Goal: Task Accomplishment & Management: Complete application form

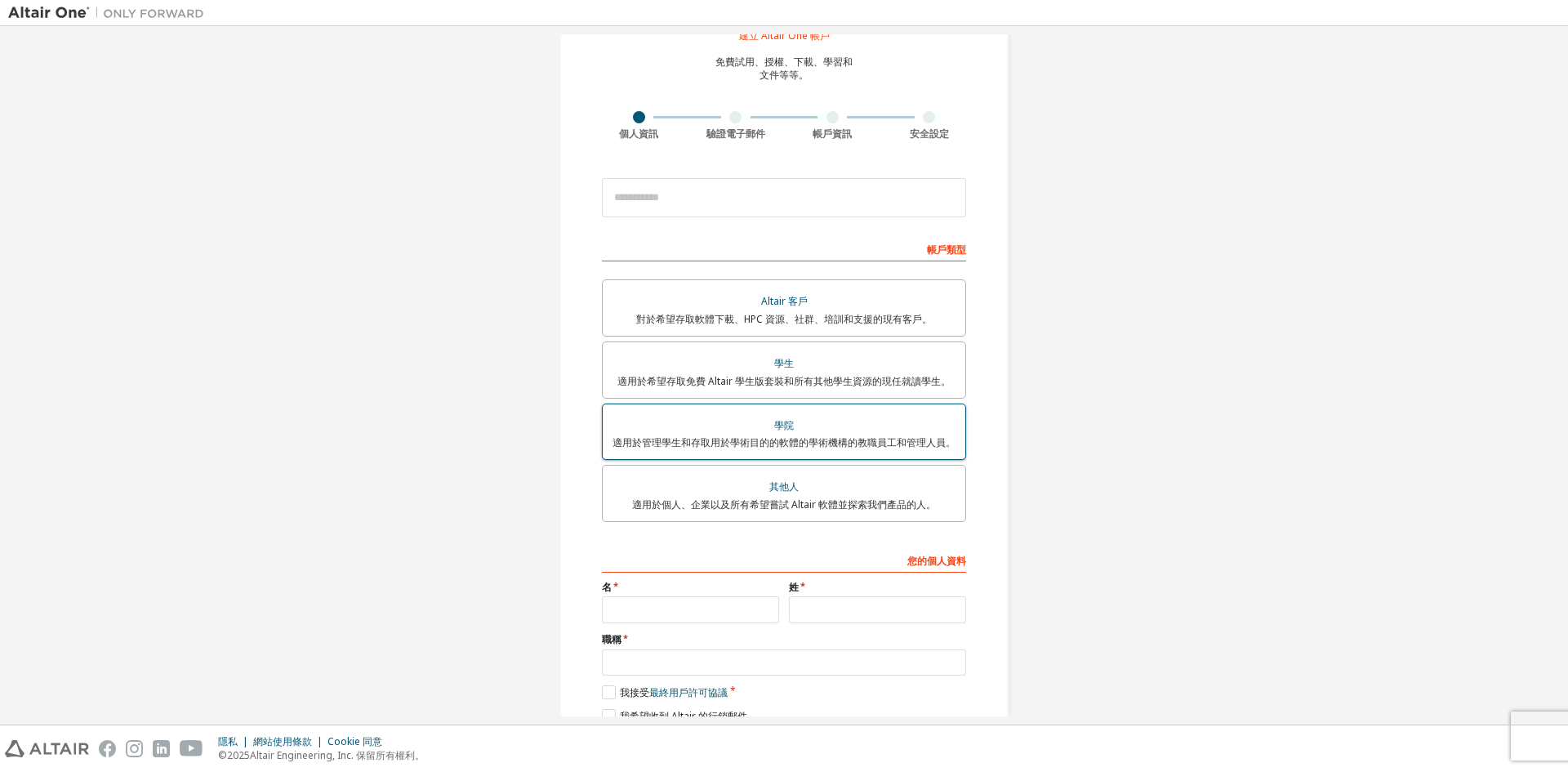
scroll to position [135, 0]
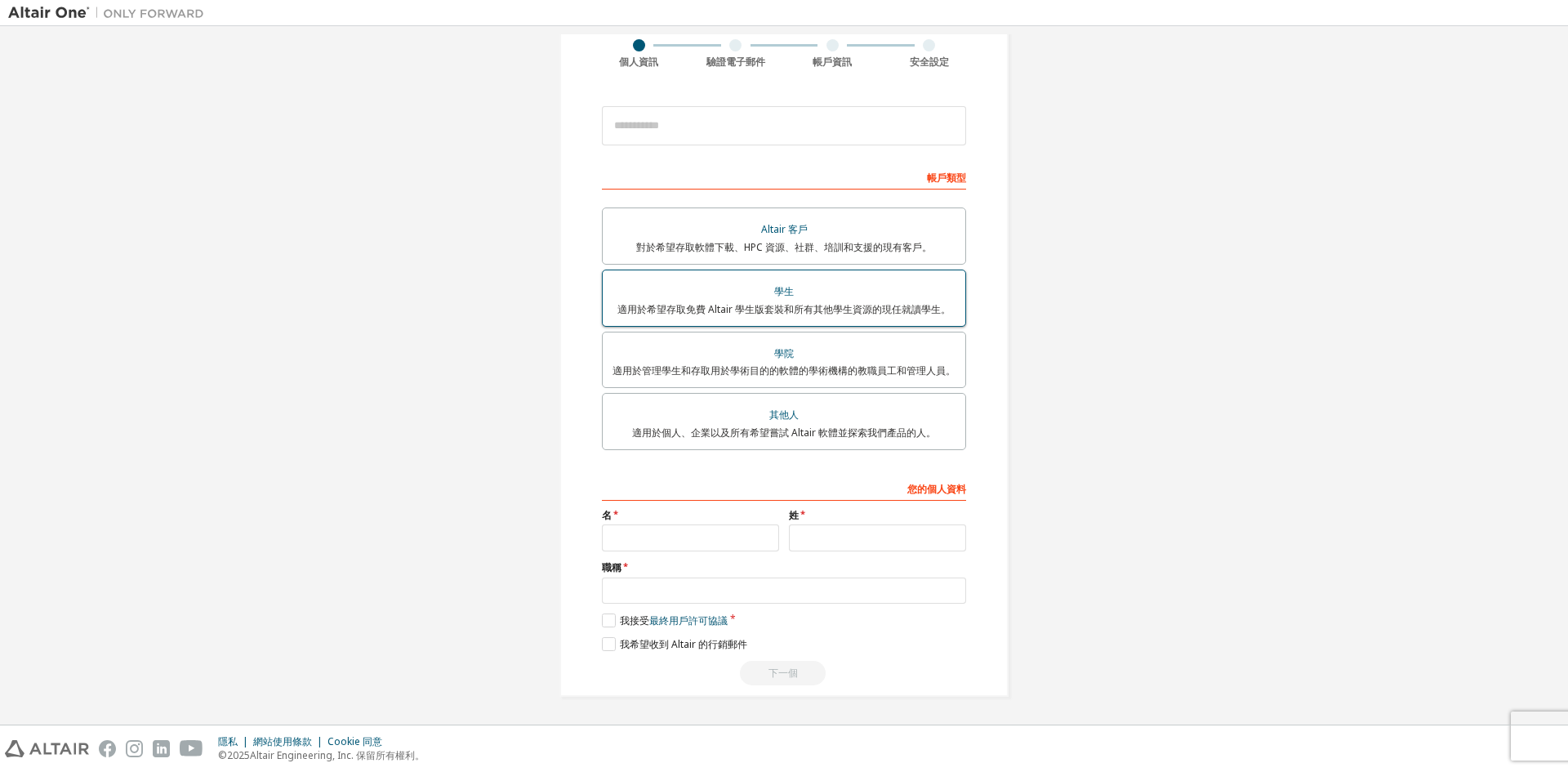
click at [834, 285] on div "學生" at bounding box center [784, 291] width 343 height 23
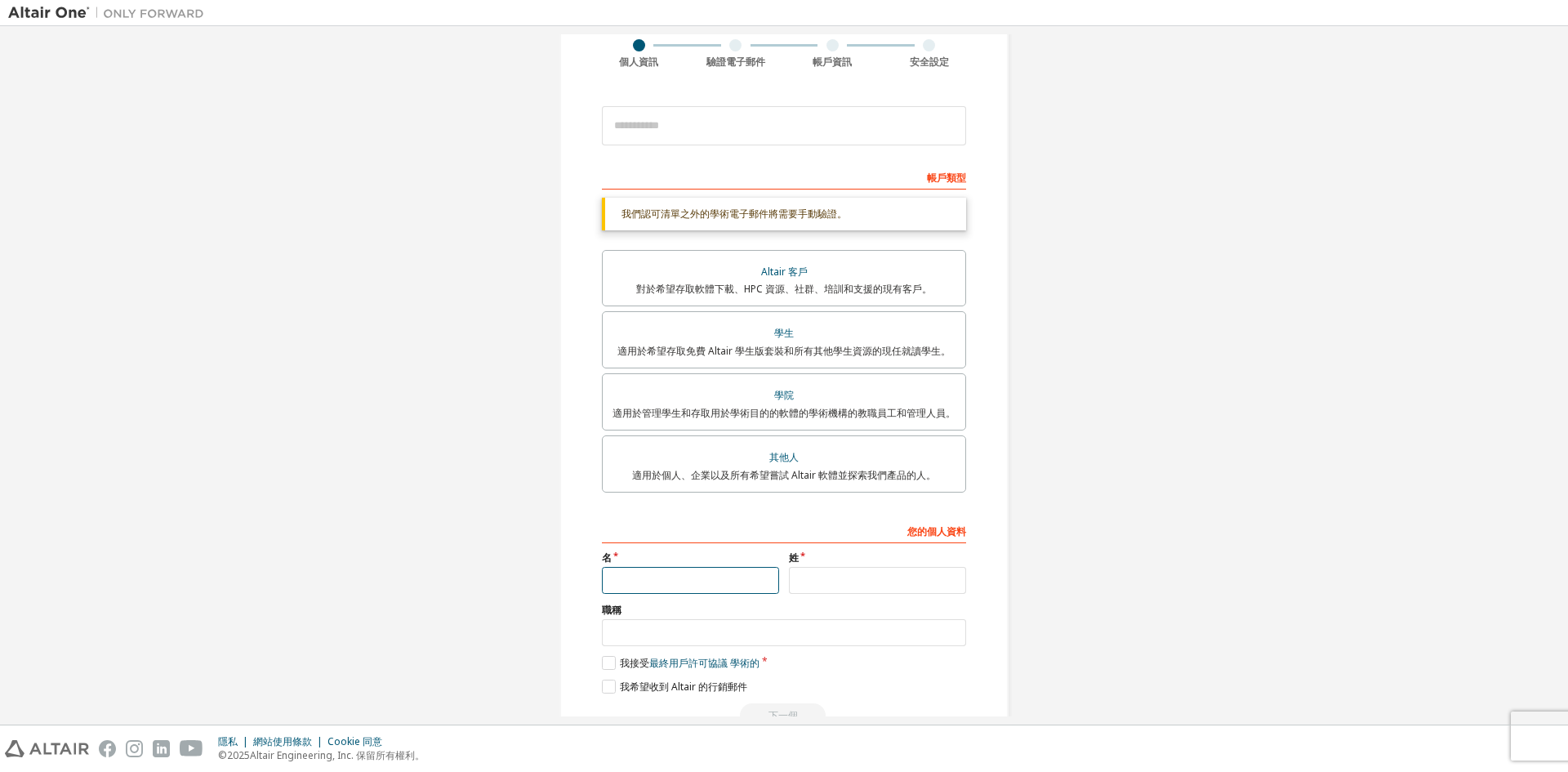
click at [739, 571] on input "text" at bounding box center [690, 579] width 177 height 27
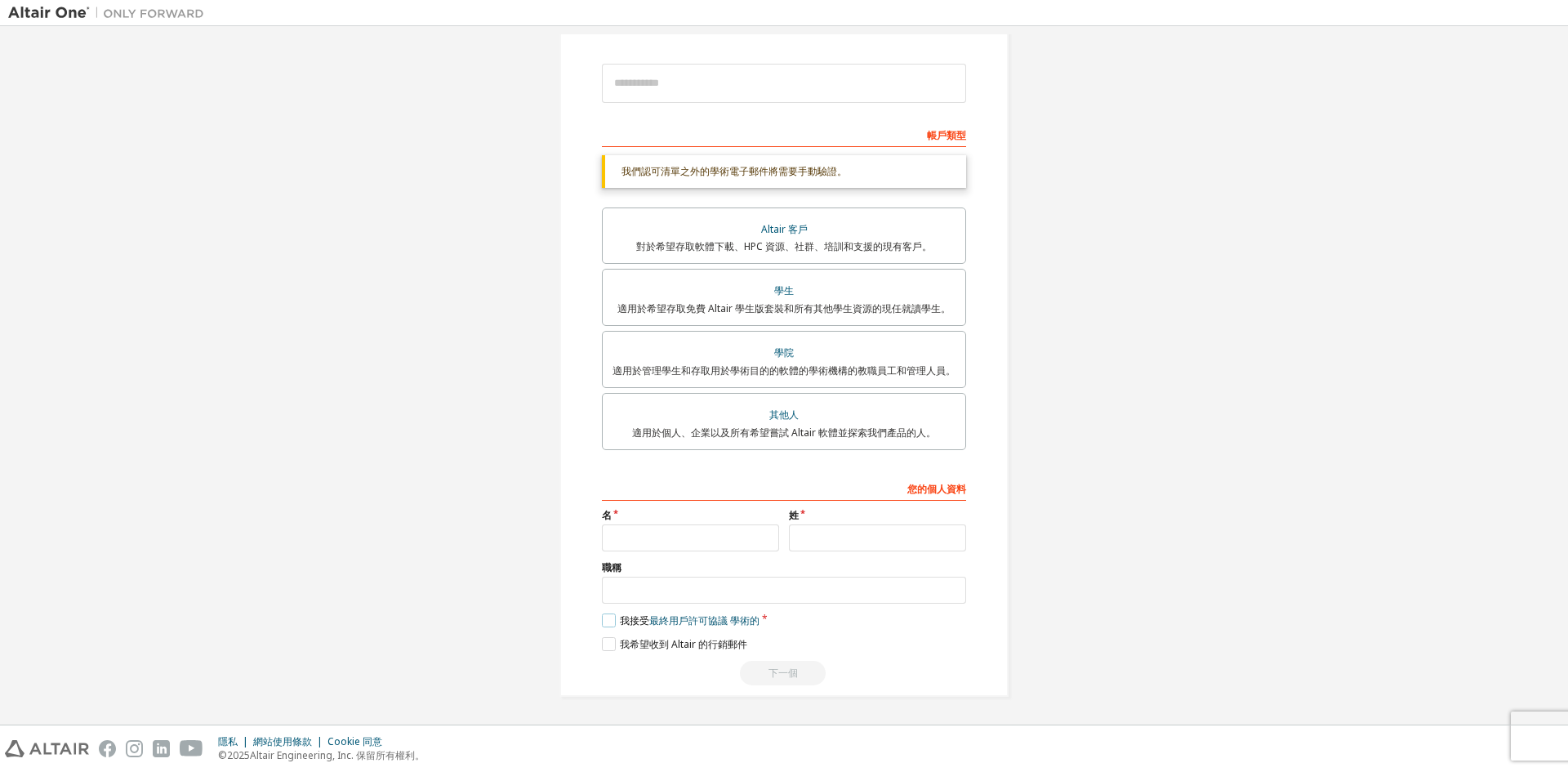
click at [606, 621] on label "我接受 最終用戶許可協議 學術的" at bounding box center [681, 620] width 158 height 14
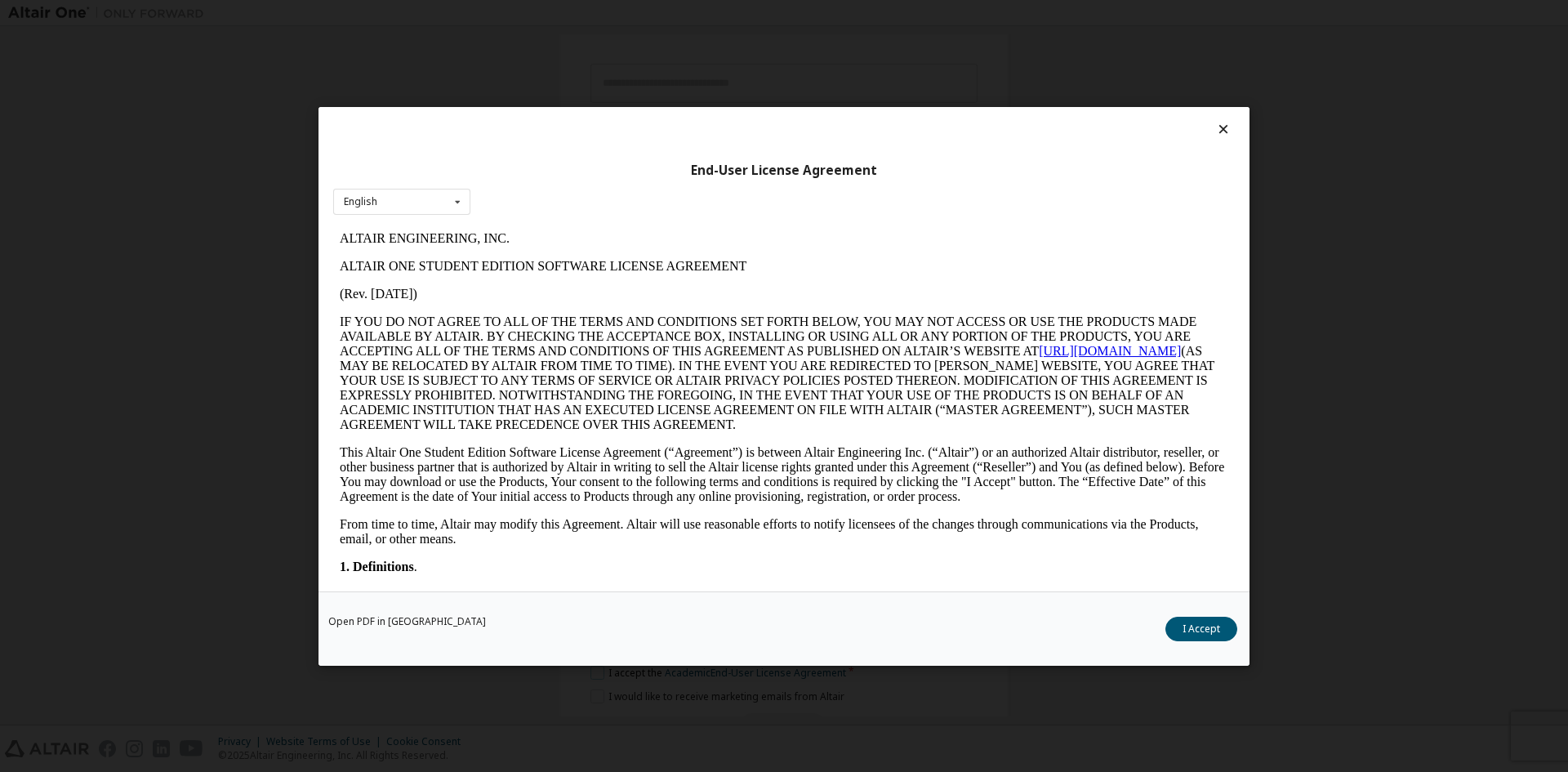
scroll to position [0, 0]
click at [445, 195] on div "English English" at bounding box center [401, 201] width 137 height 27
click at [437, 228] on div "English" at bounding box center [402, 227] width 136 height 26
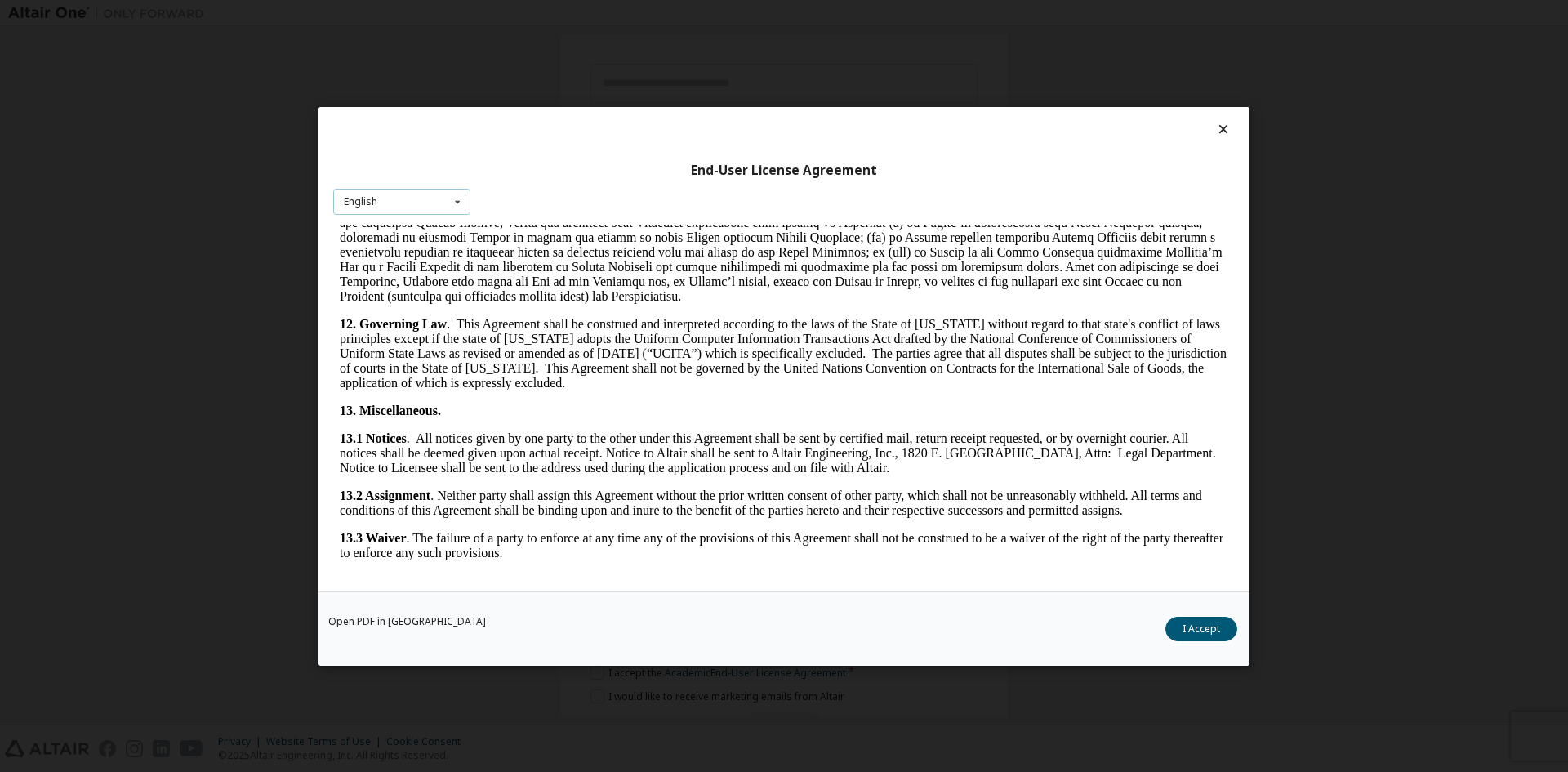
scroll to position [2450, 0]
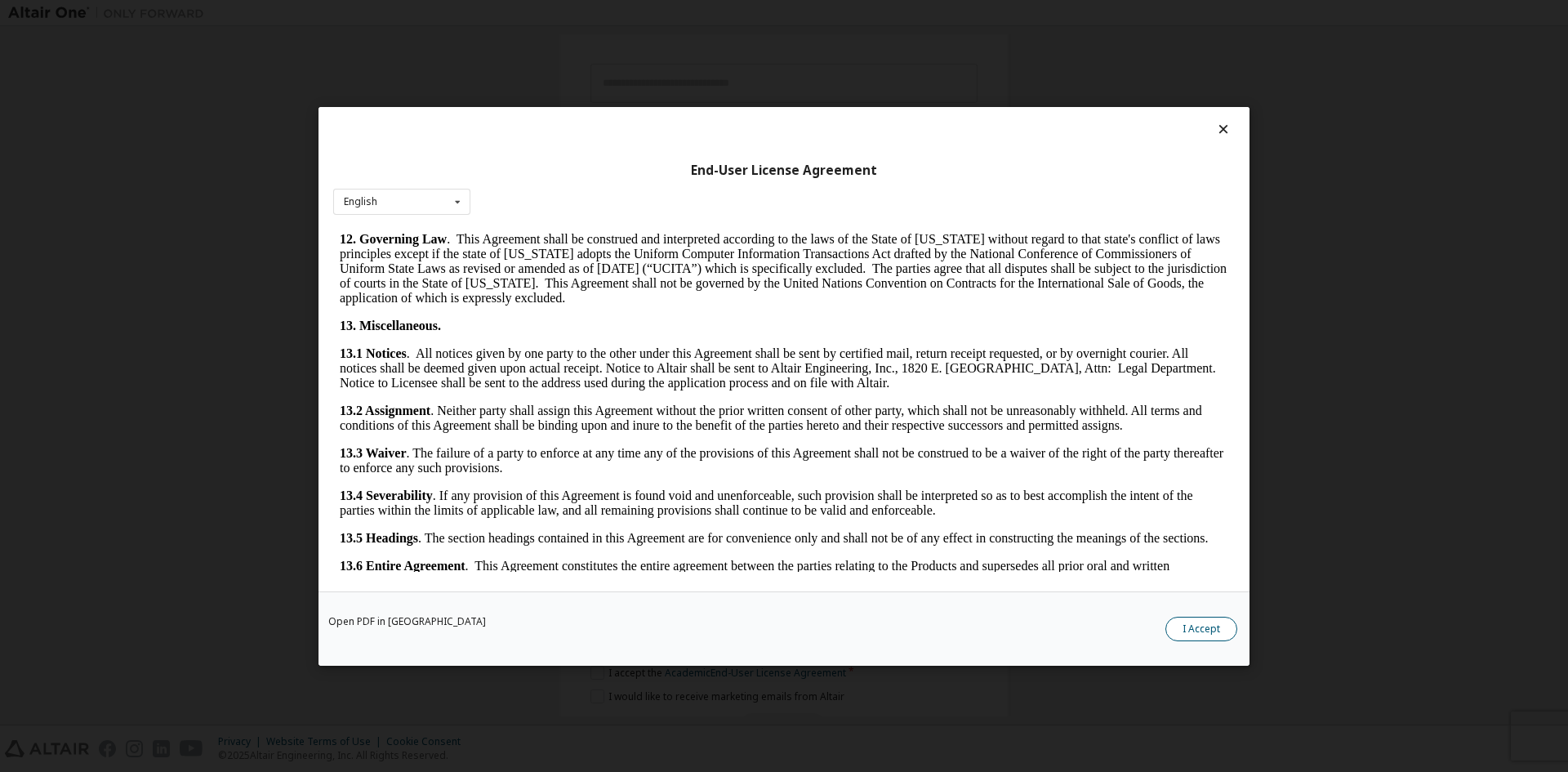
click at [1209, 629] on button "I Accept" at bounding box center [1201, 628] width 72 height 25
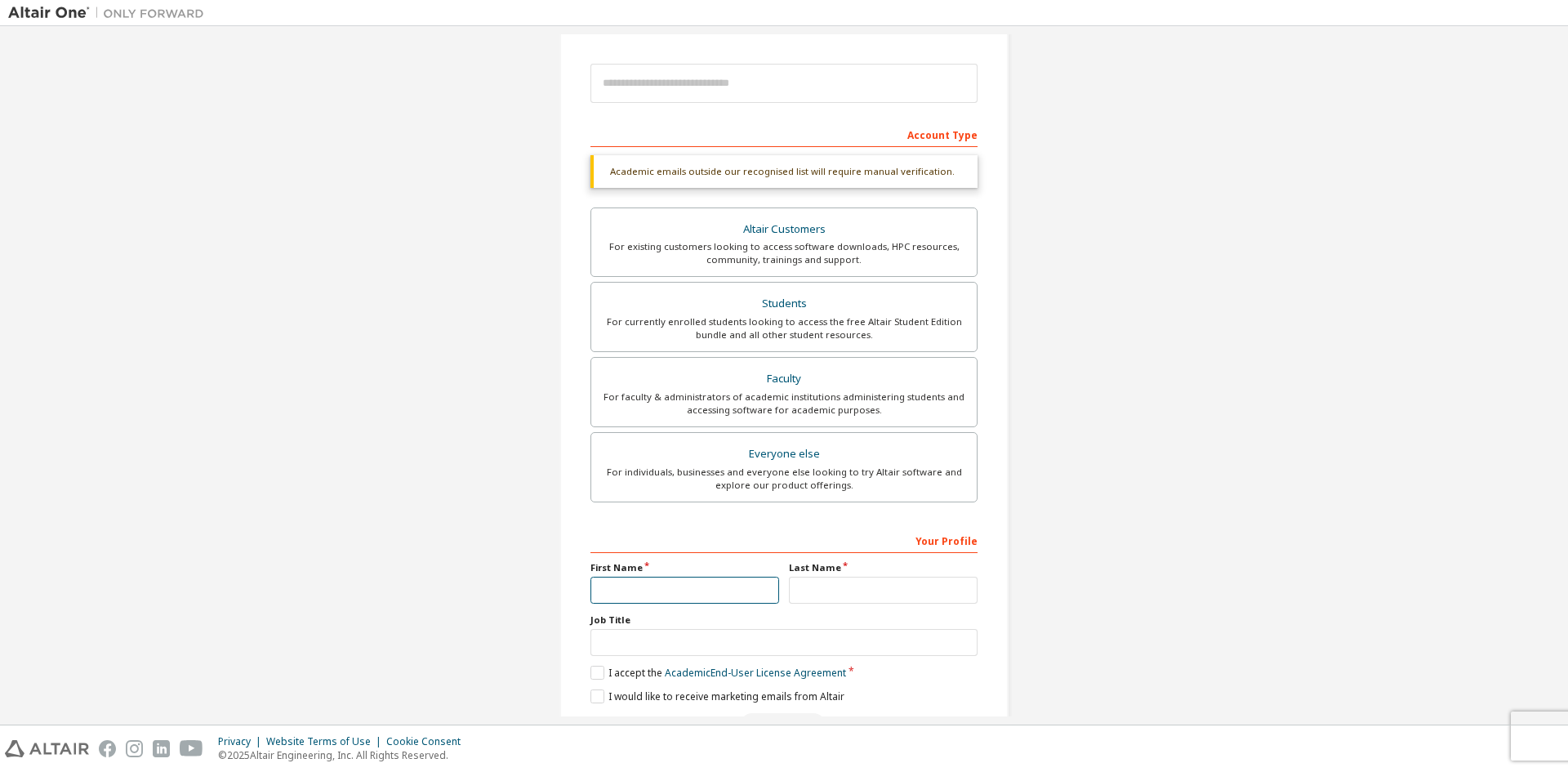
click at [686, 585] on input "text" at bounding box center [684, 589] width 188 height 27
type input "*"
click at [815, 587] on input "text" at bounding box center [882, 589] width 188 height 27
type input "**"
click at [687, 652] on input "text" at bounding box center [784, 642] width 387 height 27
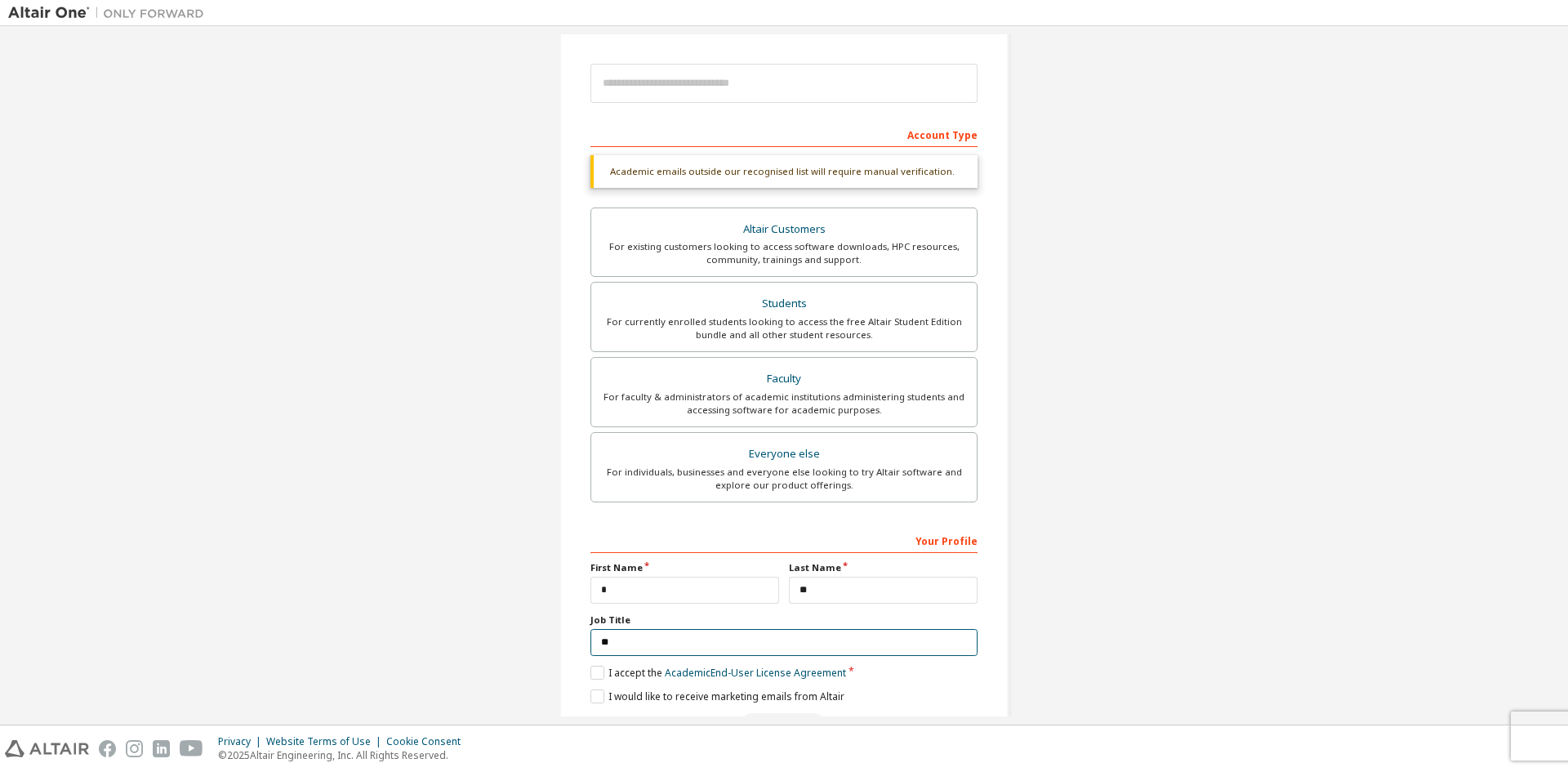
type input "**"
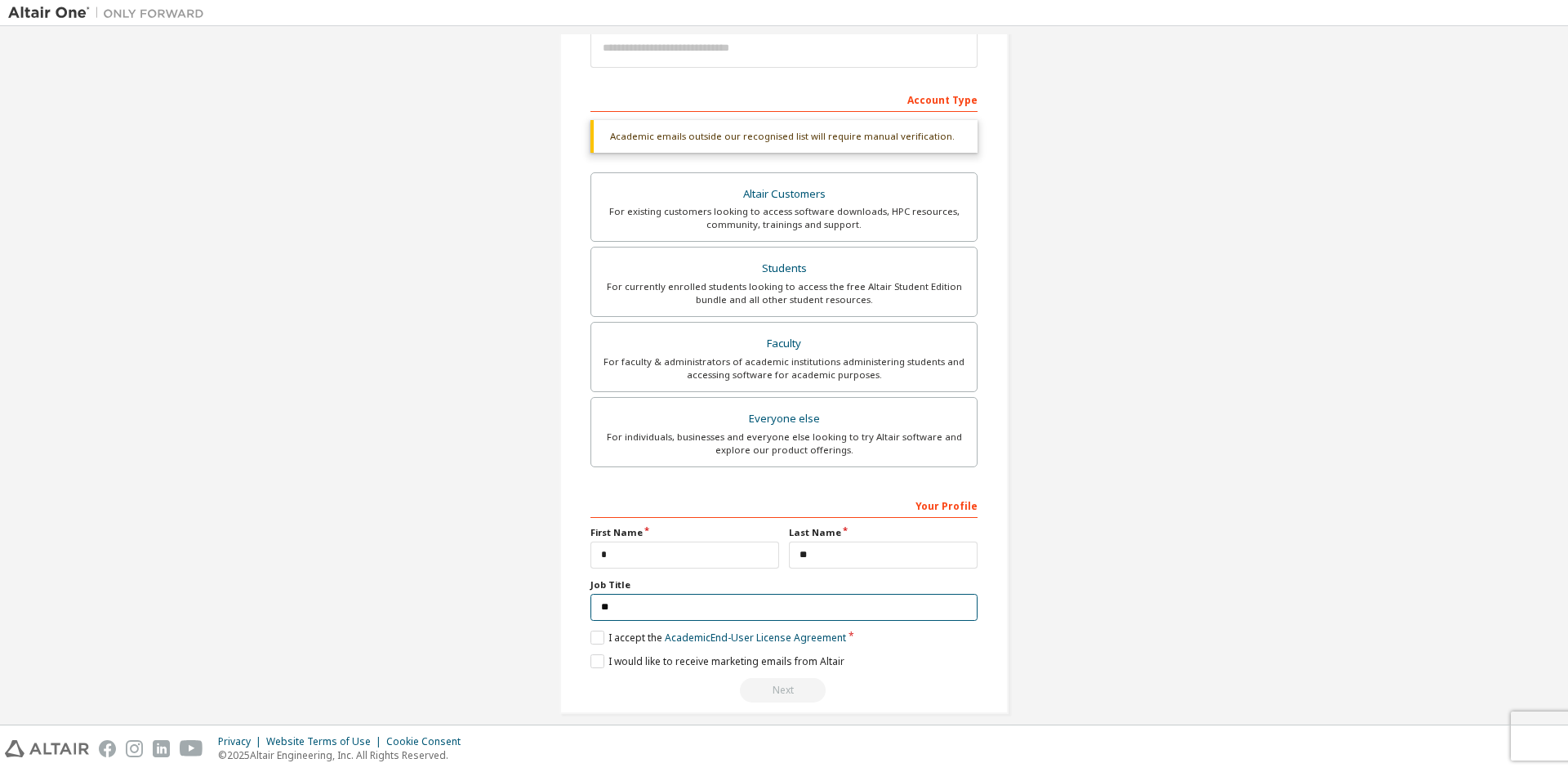
scroll to position [226, 0]
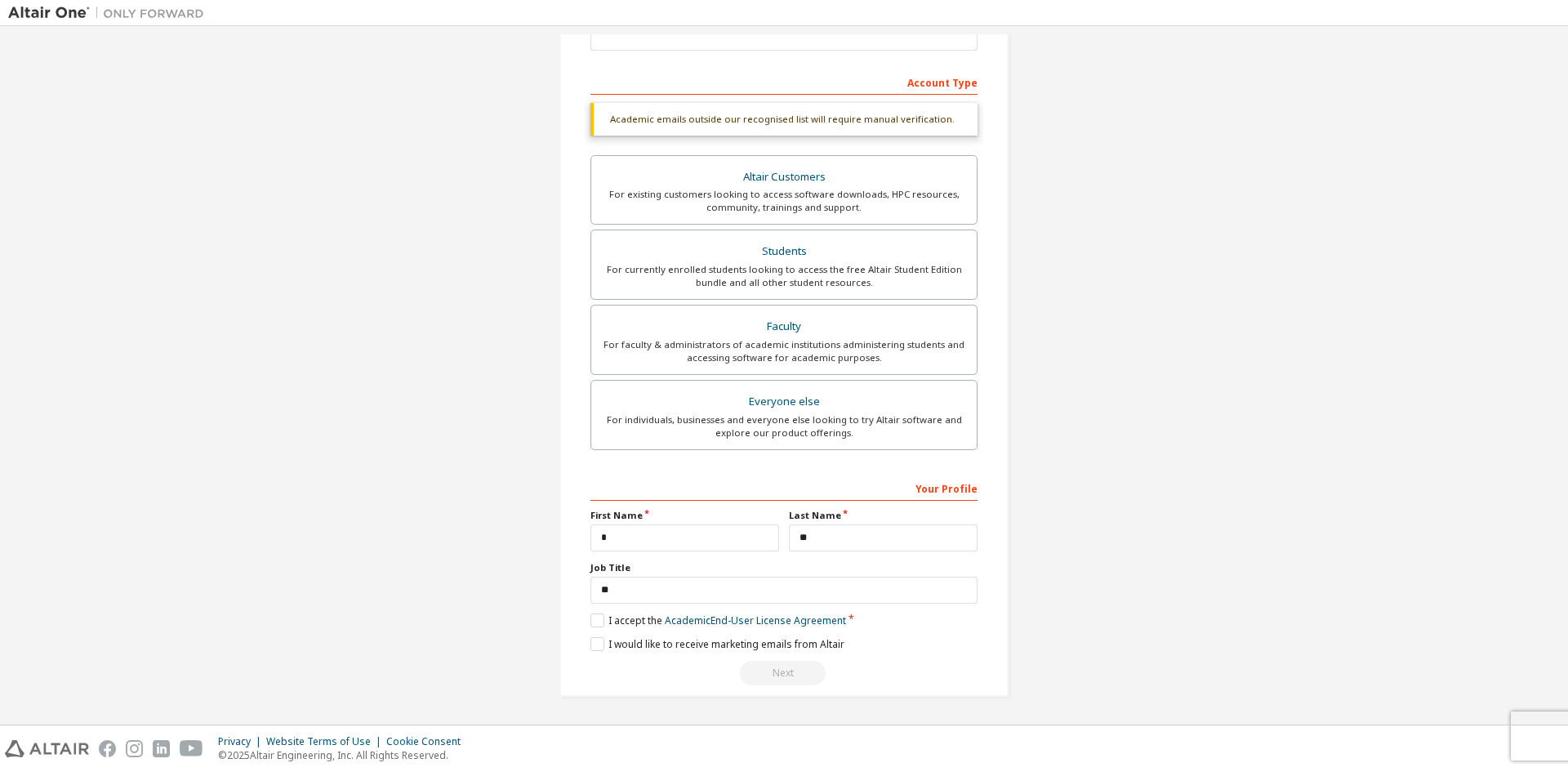
click at [770, 674] on div "Next" at bounding box center [784, 673] width 387 height 25
click at [592, 647] on label "I would like to receive marketing emails from Altair" at bounding box center [717, 643] width 254 height 14
click at [594, 644] on label "I would like to receive marketing emails from Altair" at bounding box center [717, 643] width 254 height 14
drag, startPoint x: 897, startPoint y: 479, endPoint x: 1046, endPoint y: 498, distance: 150.2
click at [1046, 498] on div "Create an Altair One Account For Free Trials, Licenses, Downloads, Learning & D…" at bounding box center [784, 263] width 1551 height 907
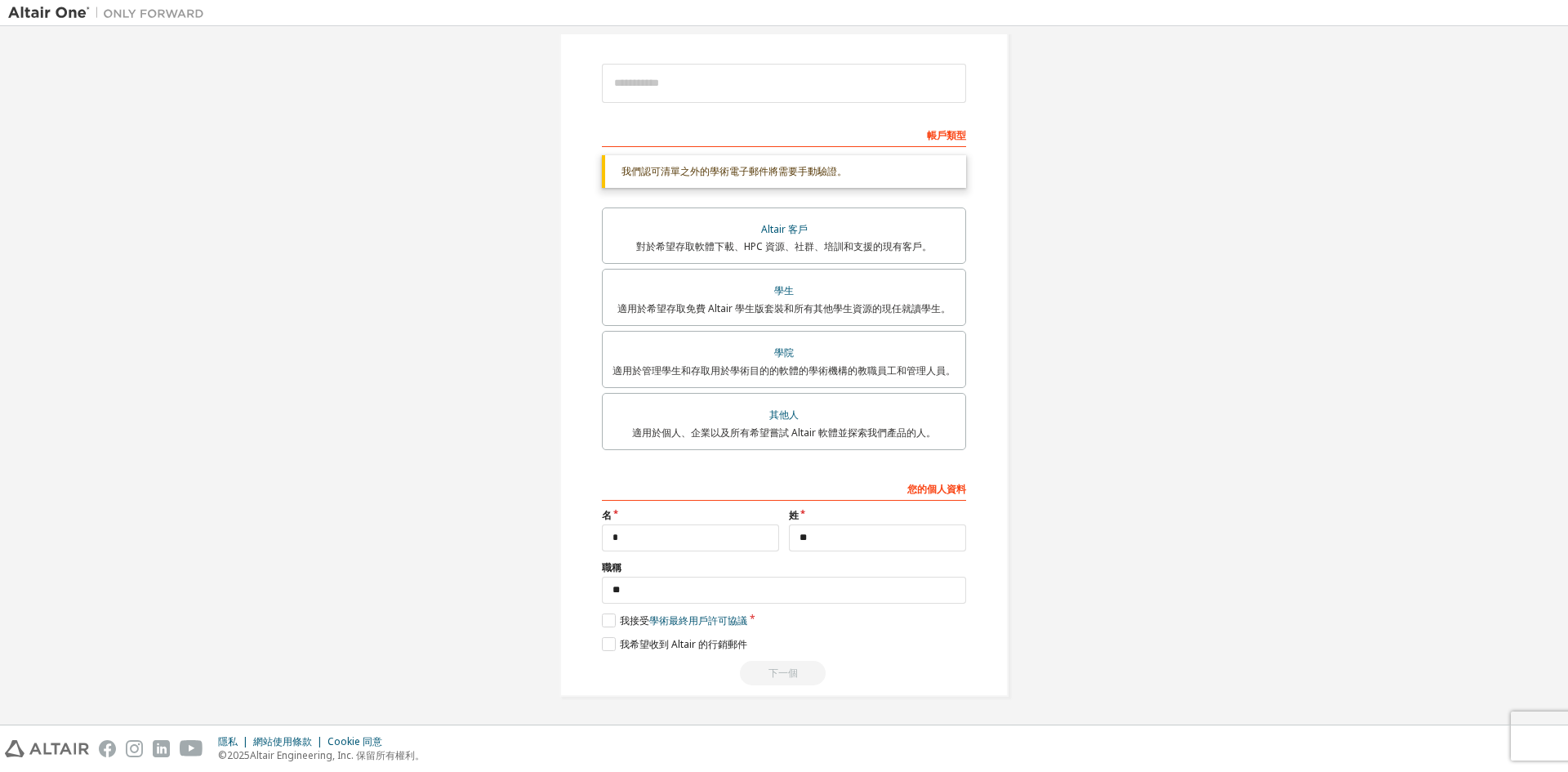
scroll to position [177, 0]
click at [1175, 408] on div "建立 Altair One 帳戶 免費試用、授權、下載、學習和 文件等等。 個人資訊 驗證電子郵件 帳戶資訊 安全設定 這是聯合郵箱。無需註冊新帳戶。您應該能…" at bounding box center [784, 286] width 1551 height 859
click at [715, 84] on input "email" at bounding box center [784, 83] width 364 height 39
type input "*"
click at [784, 666] on font "下一個" at bounding box center [783, 672] width 29 height 14
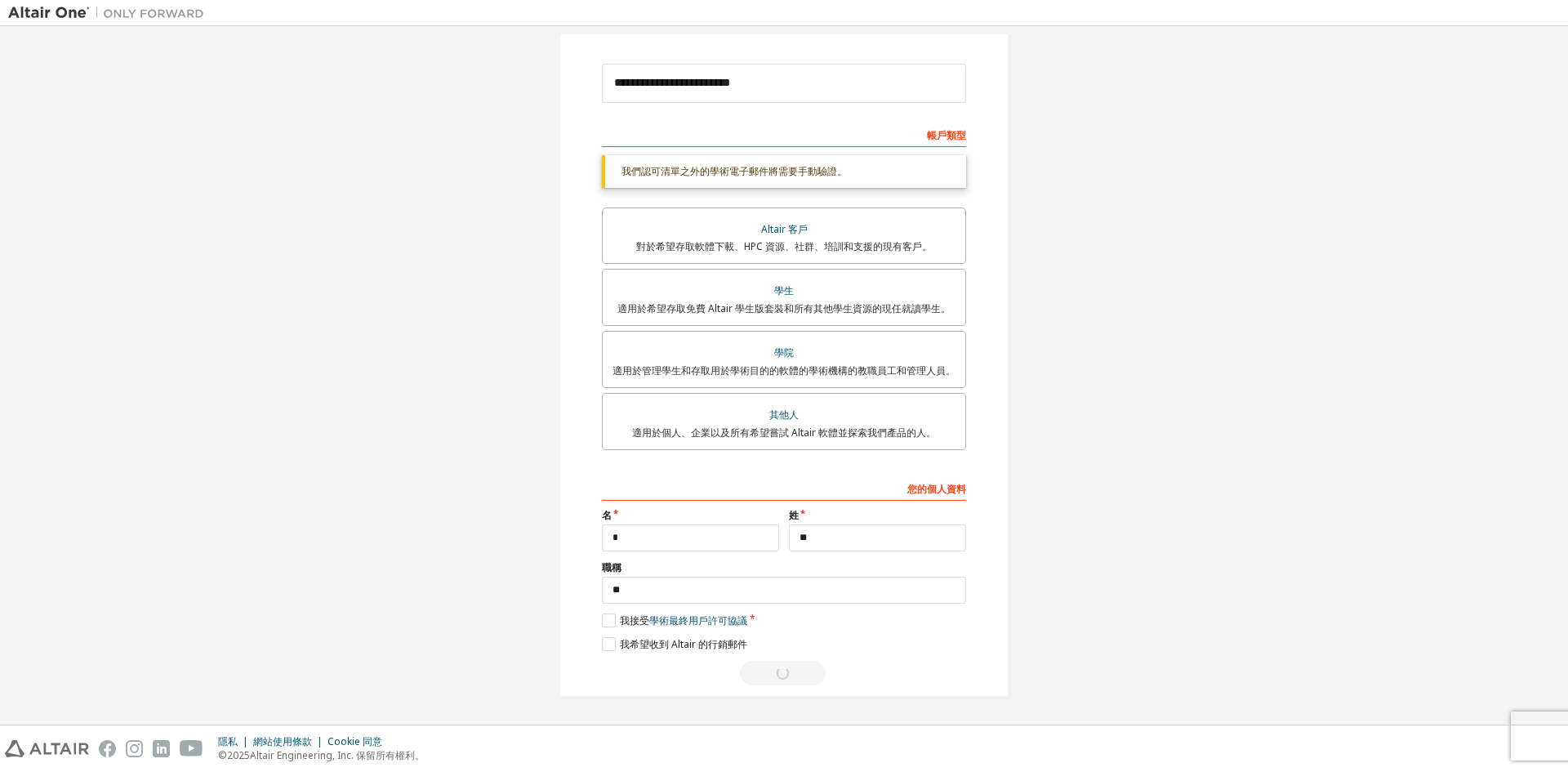
scroll to position [0, 0]
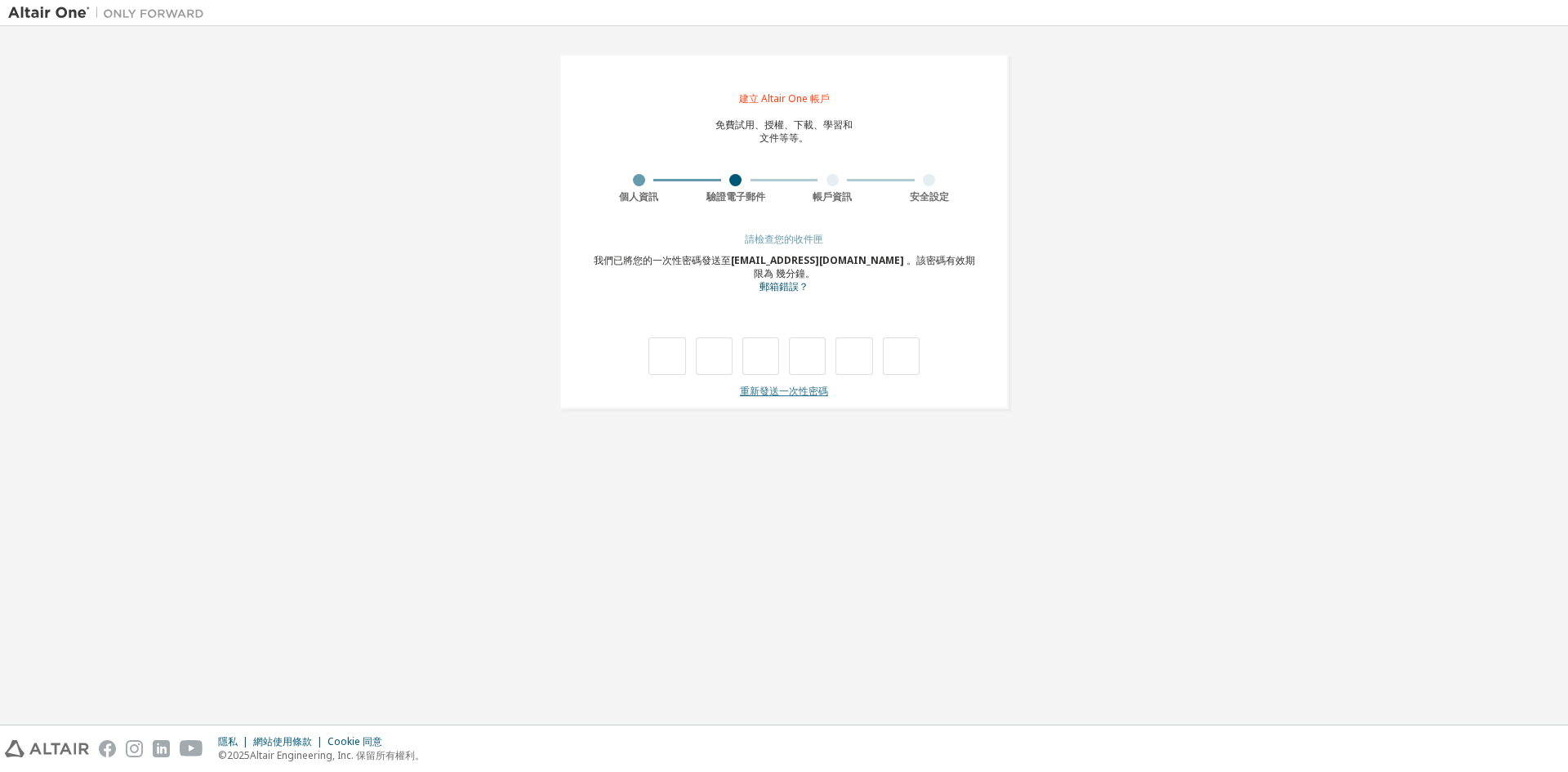
click at [783, 396] on font "重新發送一次性密碼" at bounding box center [784, 390] width 88 height 14
click at [785, 96] on font "建立 Altair One 帳戶" at bounding box center [784, 98] width 91 height 14
click at [780, 292] on font "郵箱錯誤？" at bounding box center [783, 285] width 49 height 14
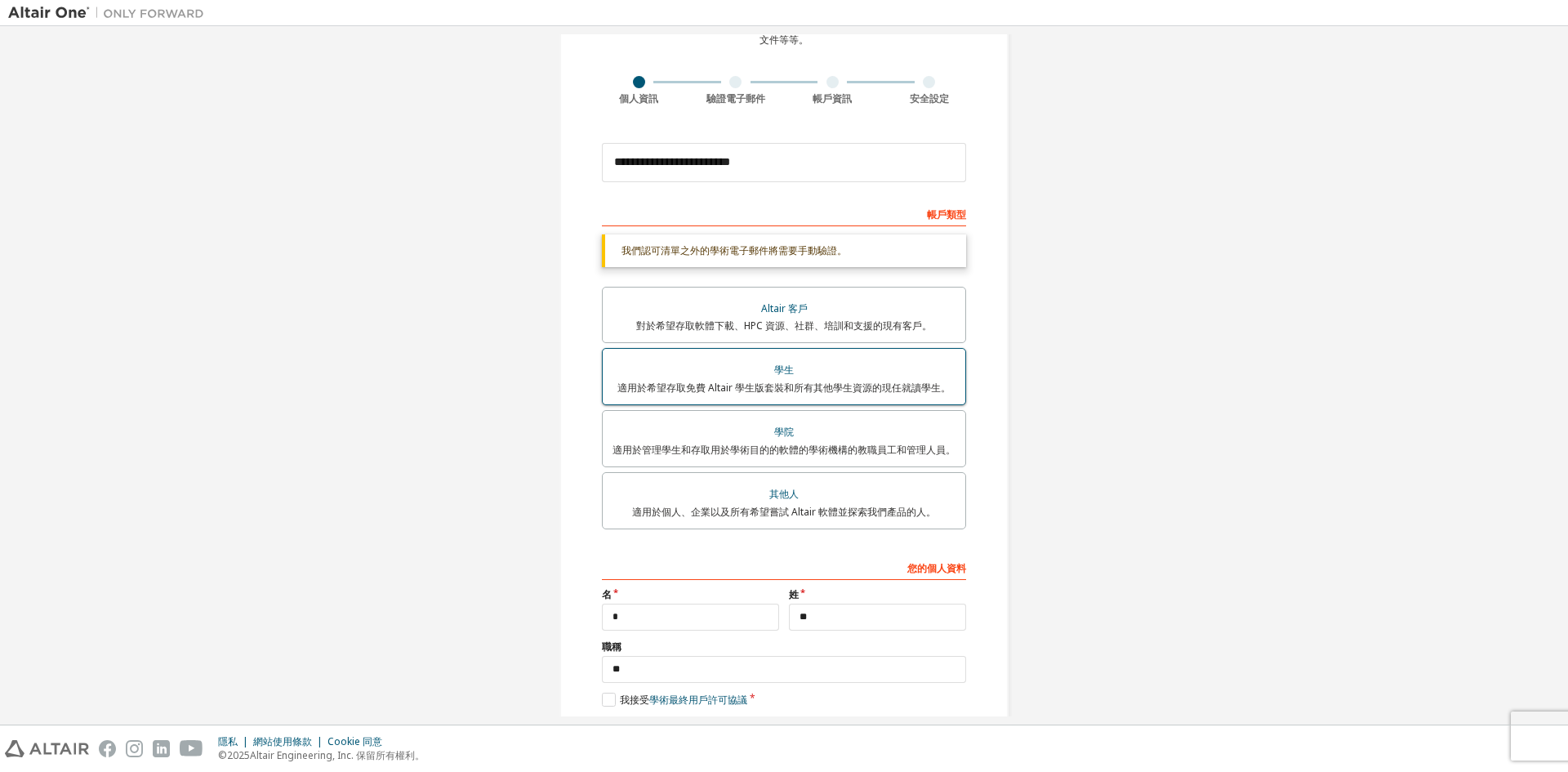
scroll to position [177, 0]
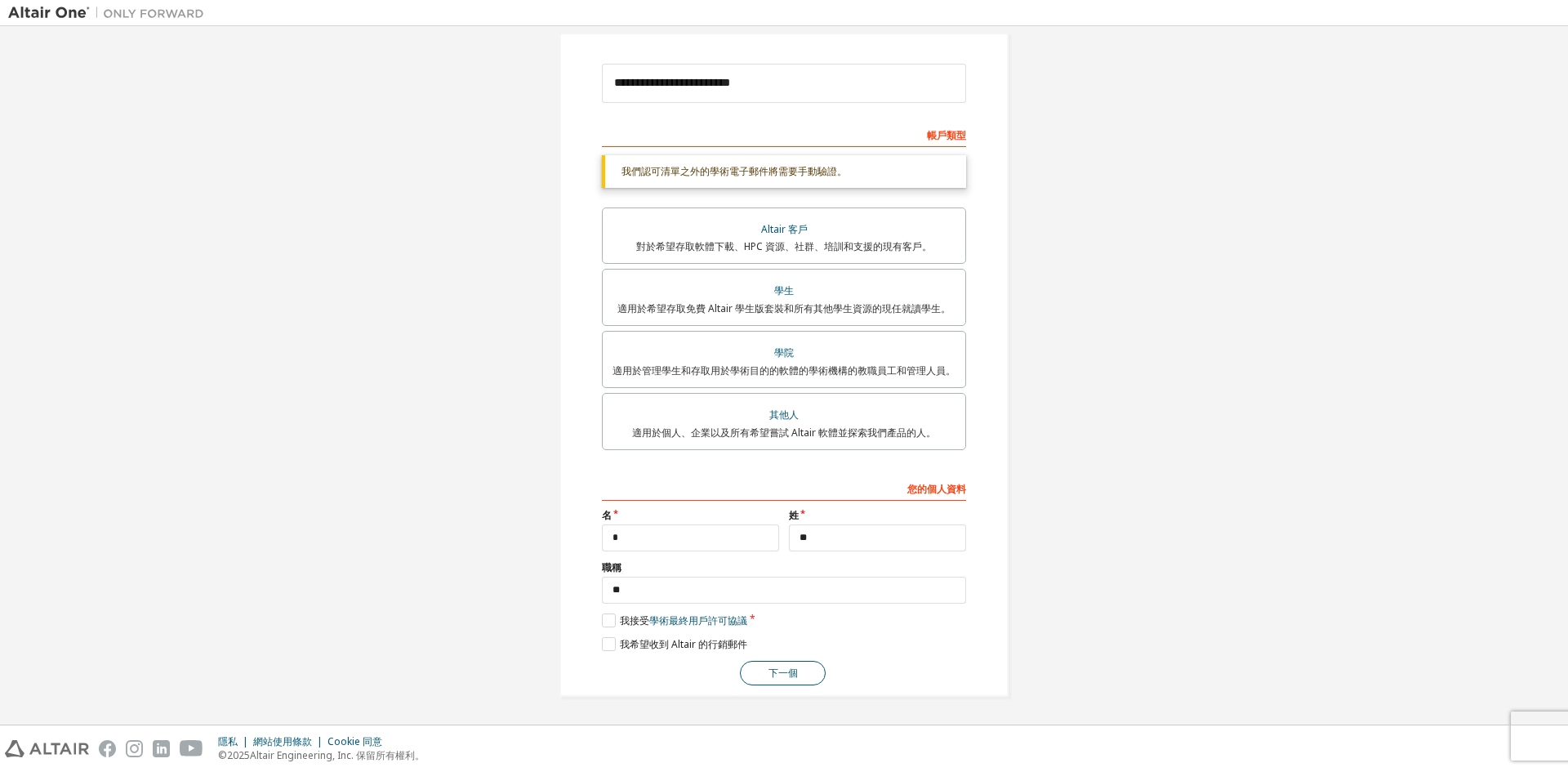
click at [772, 670] on font "下一個" at bounding box center [783, 672] width 29 height 14
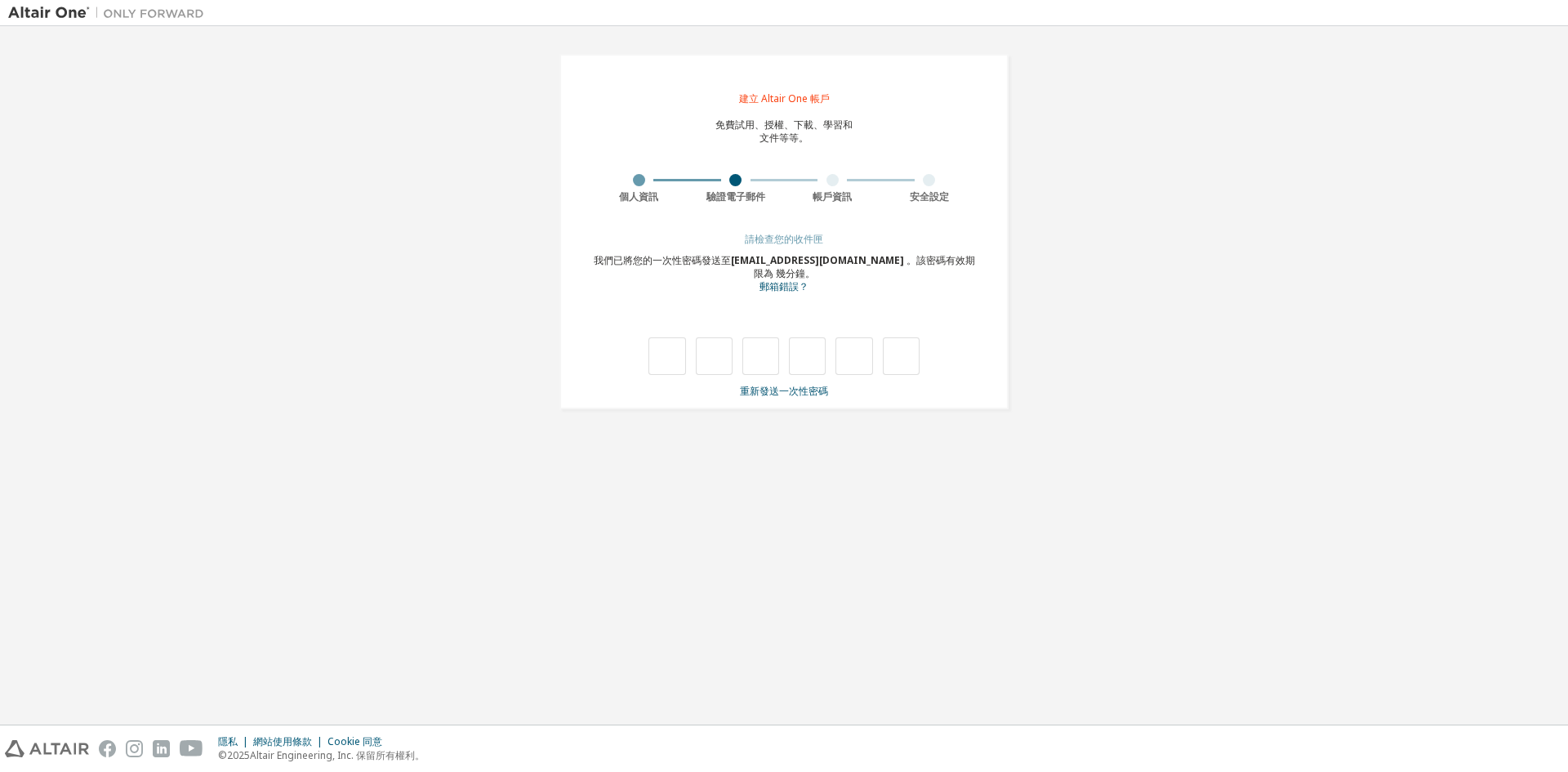
click at [789, 288] on font "郵箱錯誤？" at bounding box center [783, 285] width 49 height 14
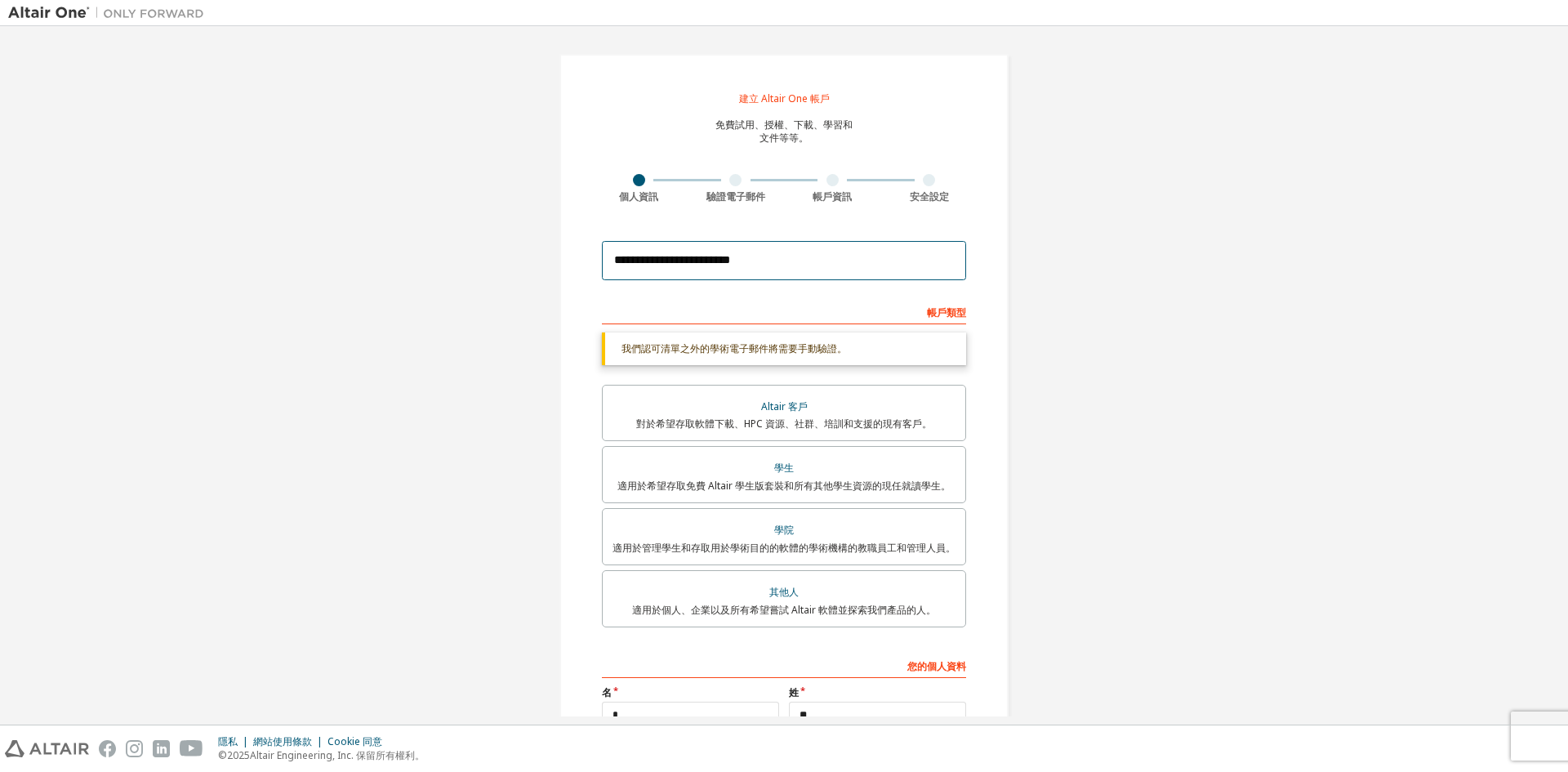
click at [775, 248] on input "**********" at bounding box center [784, 260] width 364 height 39
type input "*"
type input "**********"
